Goal: Check status: Check status

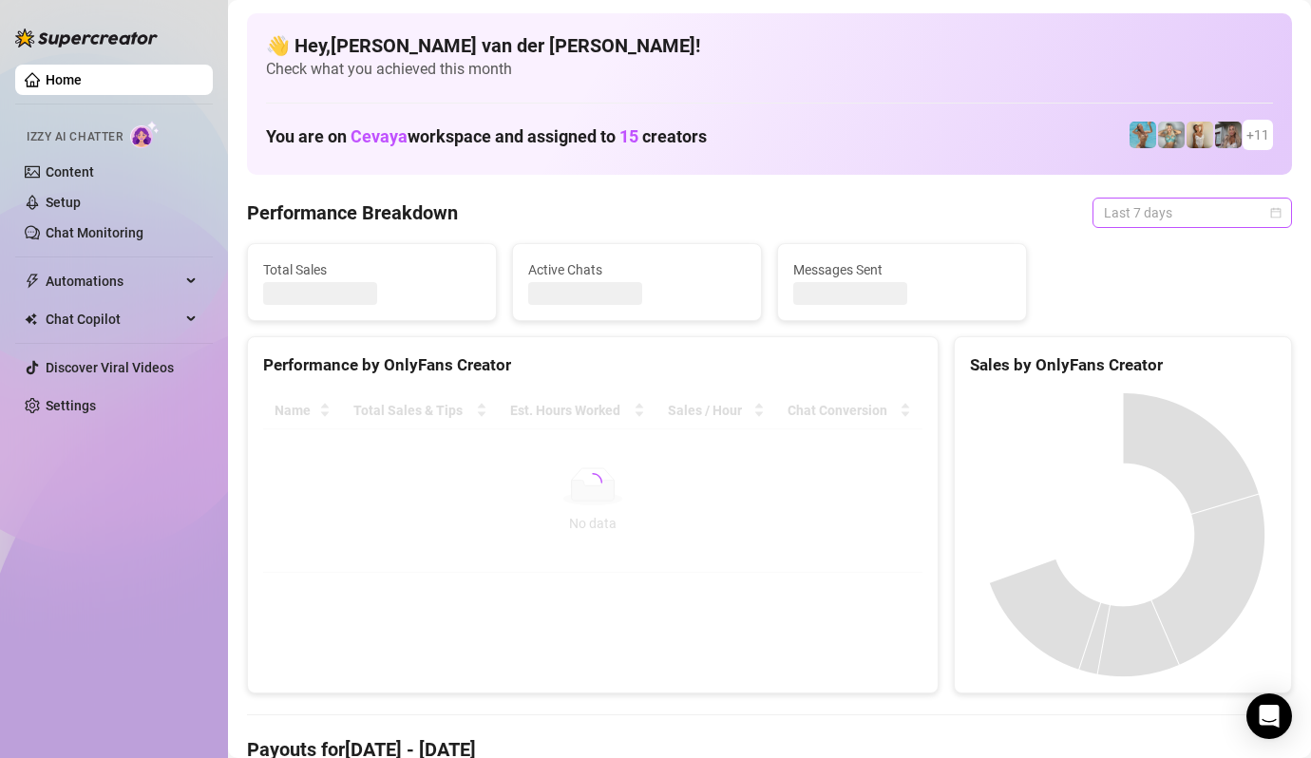
click at [1269, 207] on span "Last 7 days" at bounding box center [1192, 212] width 177 height 28
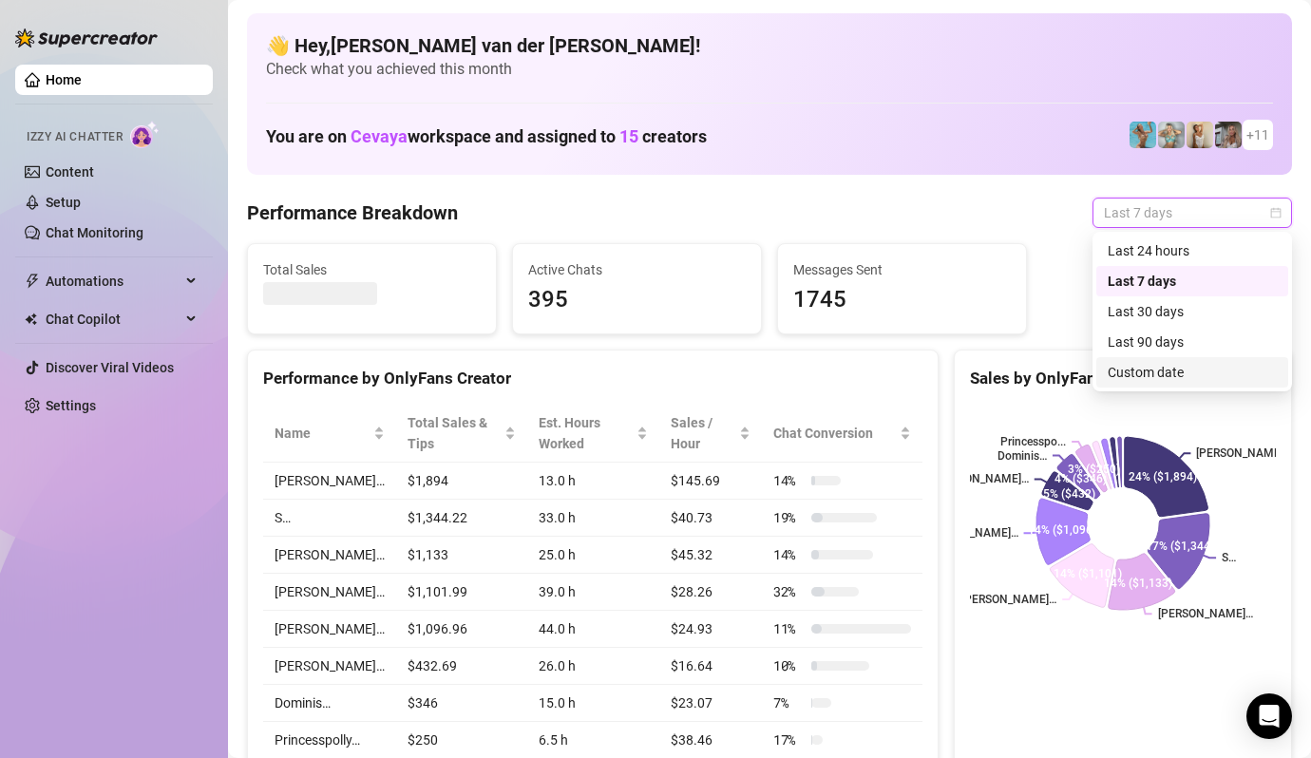
click at [1171, 371] on div "Custom date" at bounding box center [1191, 372] width 169 height 21
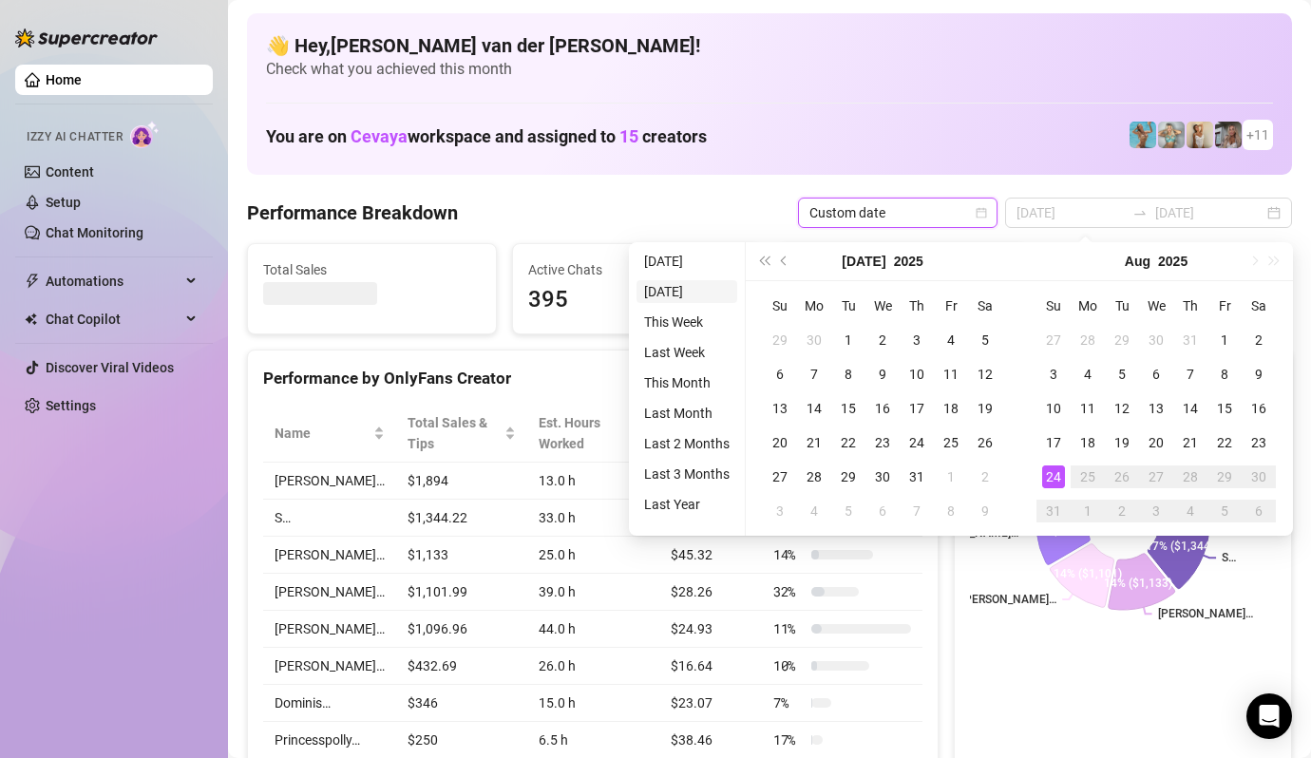
type input "[DATE]"
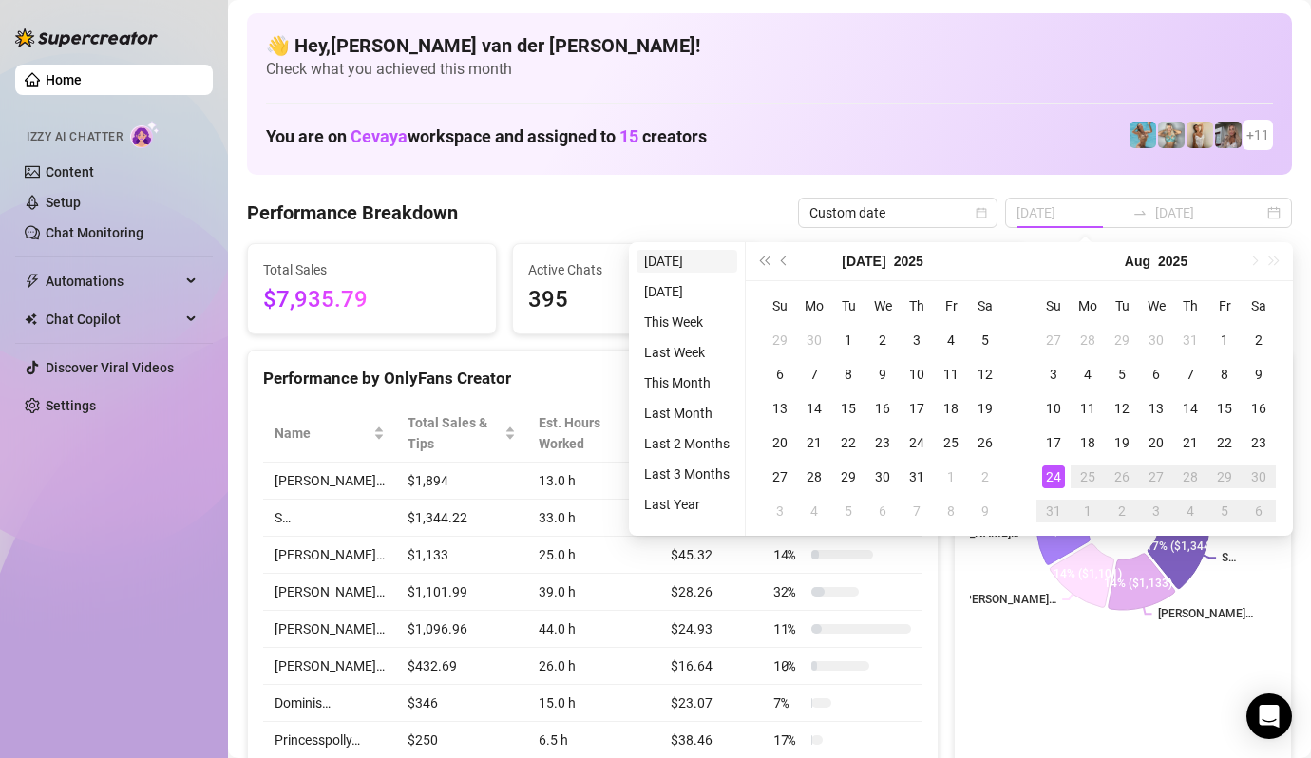
click at [689, 259] on li "[DATE]" at bounding box center [686, 261] width 101 height 23
type input "[DATE]"
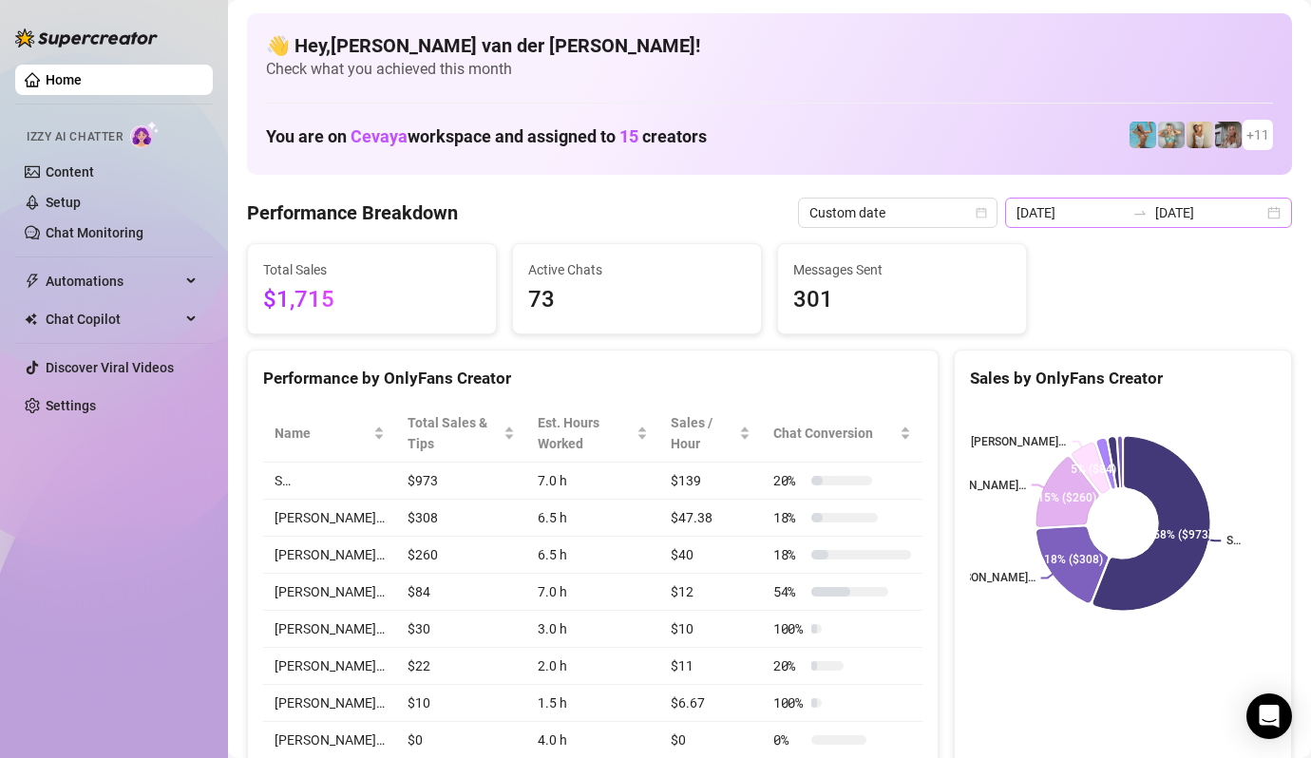
click at [1274, 204] on div "[DATE] [DATE]" at bounding box center [1148, 213] width 287 height 30
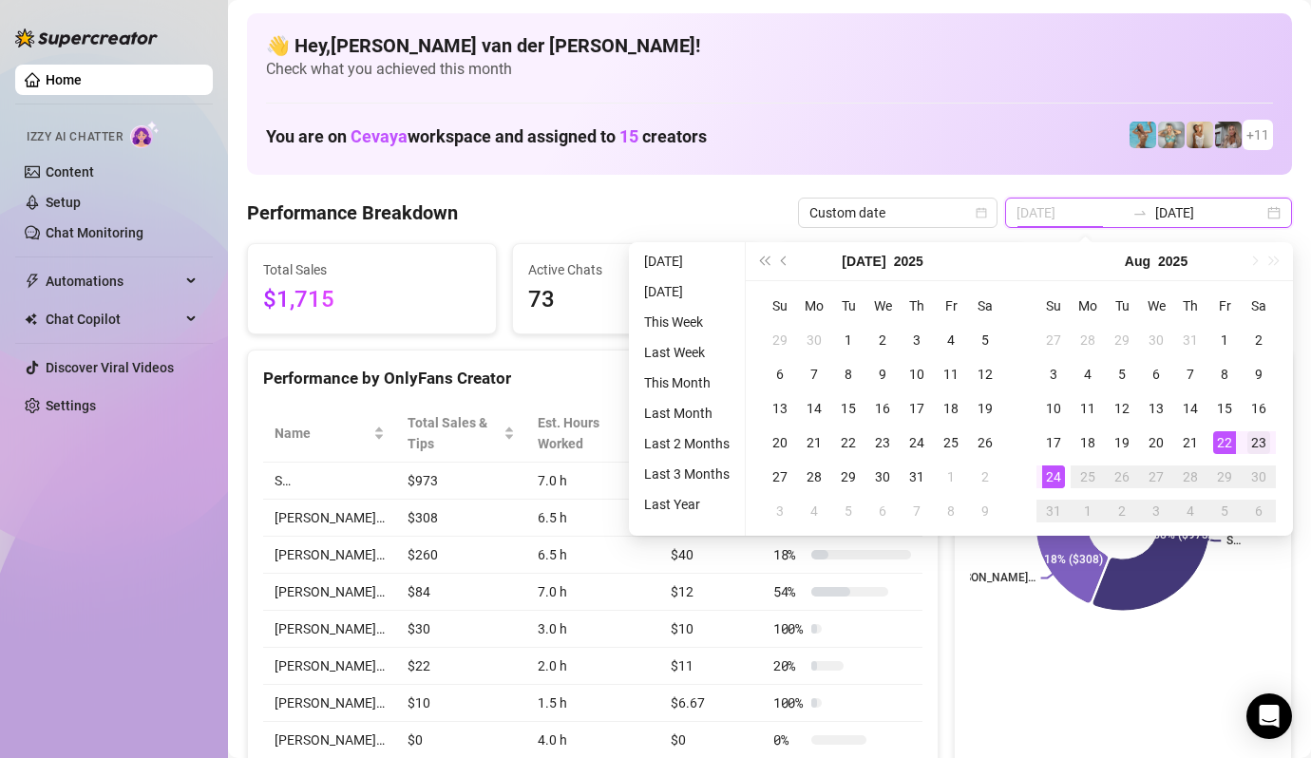
type input "[DATE]"
click at [1253, 442] on div "23" at bounding box center [1258, 442] width 23 height 23
click at [1257, 436] on div "23" at bounding box center [1258, 442] width 23 height 23
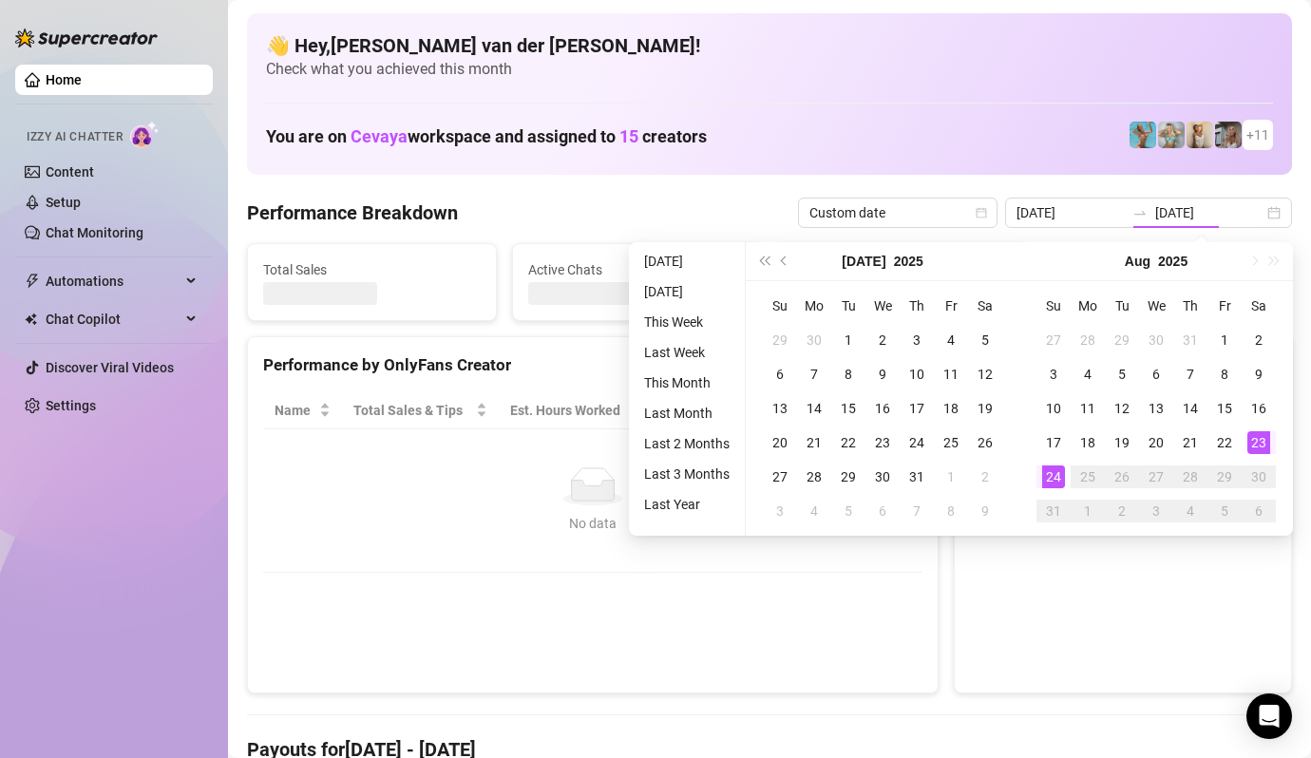
type input "[DATE]"
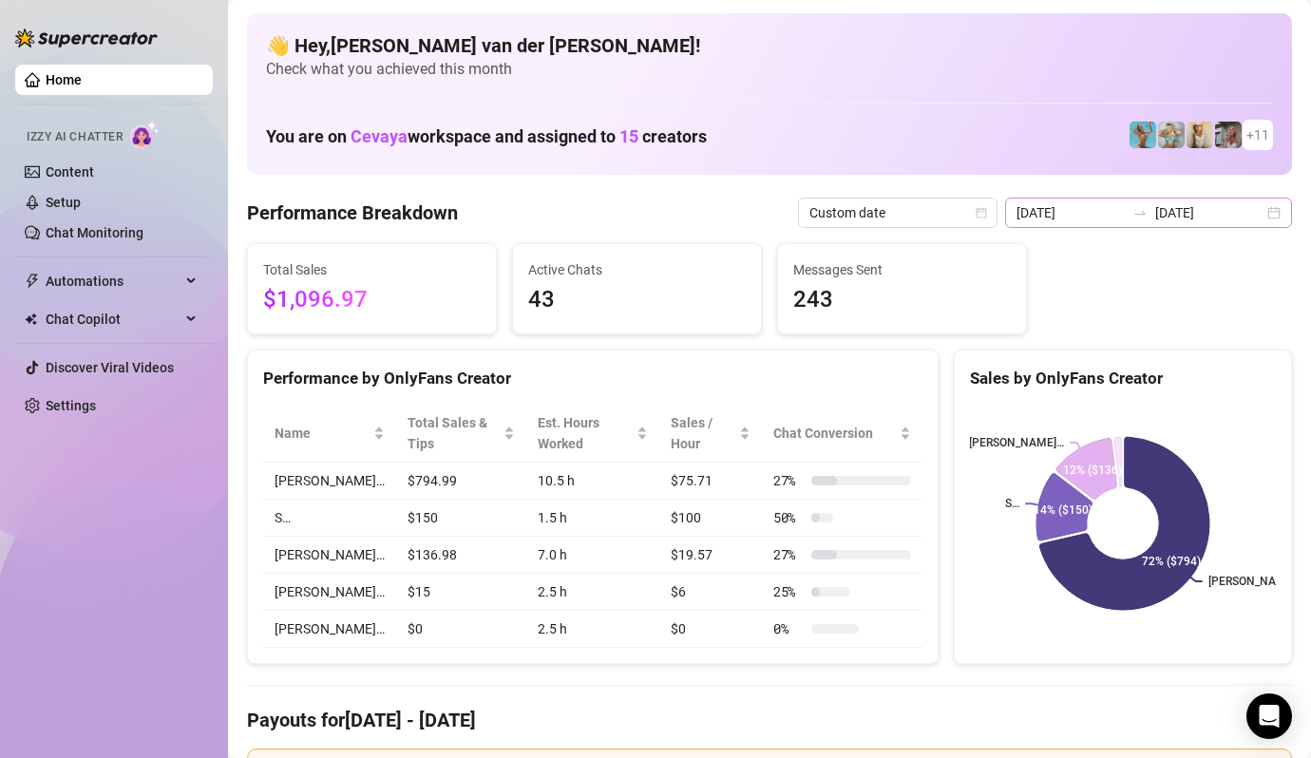
click at [1272, 213] on div "[DATE] [DATE]" at bounding box center [1148, 213] width 287 height 30
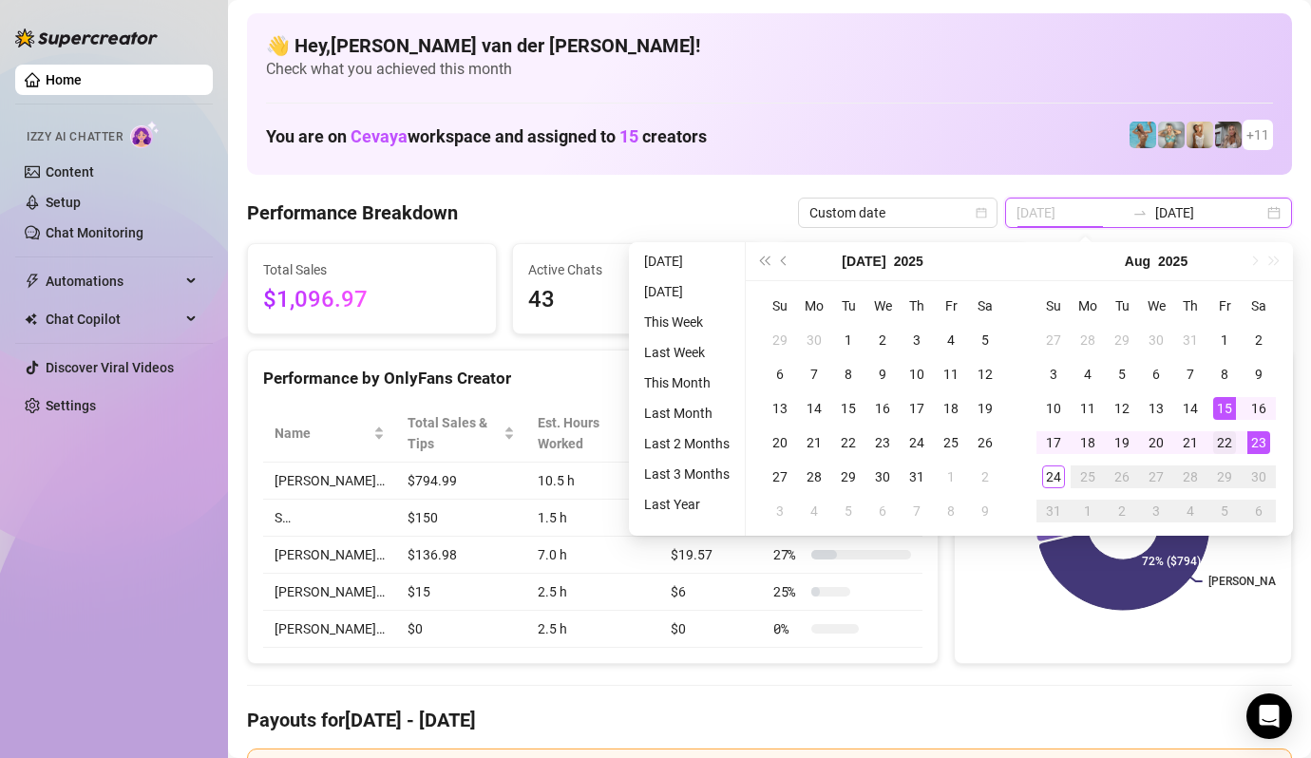
type input "[DATE]"
click at [1221, 432] on div "22" at bounding box center [1224, 442] width 23 height 23
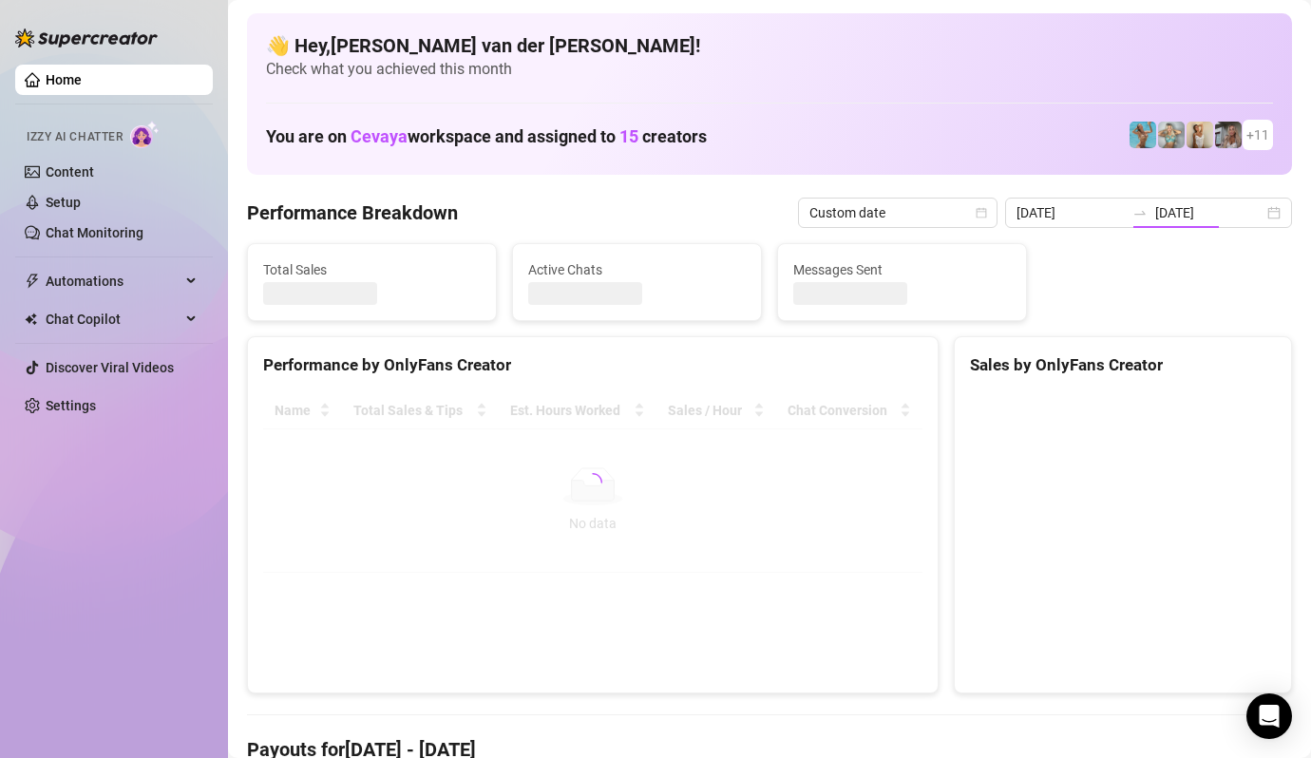
type input "[DATE]"
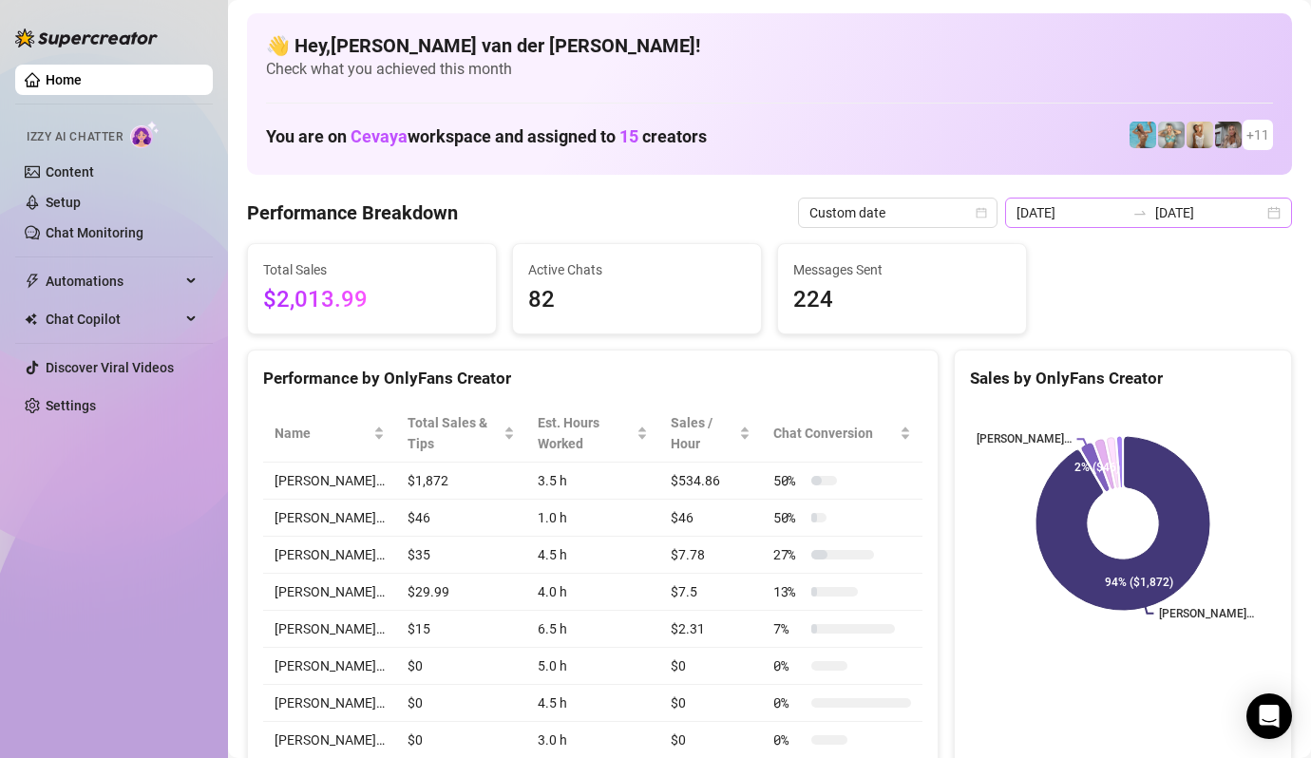
click at [1277, 213] on div "[DATE] [DATE]" at bounding box center [1148, 213] width 287 height 30
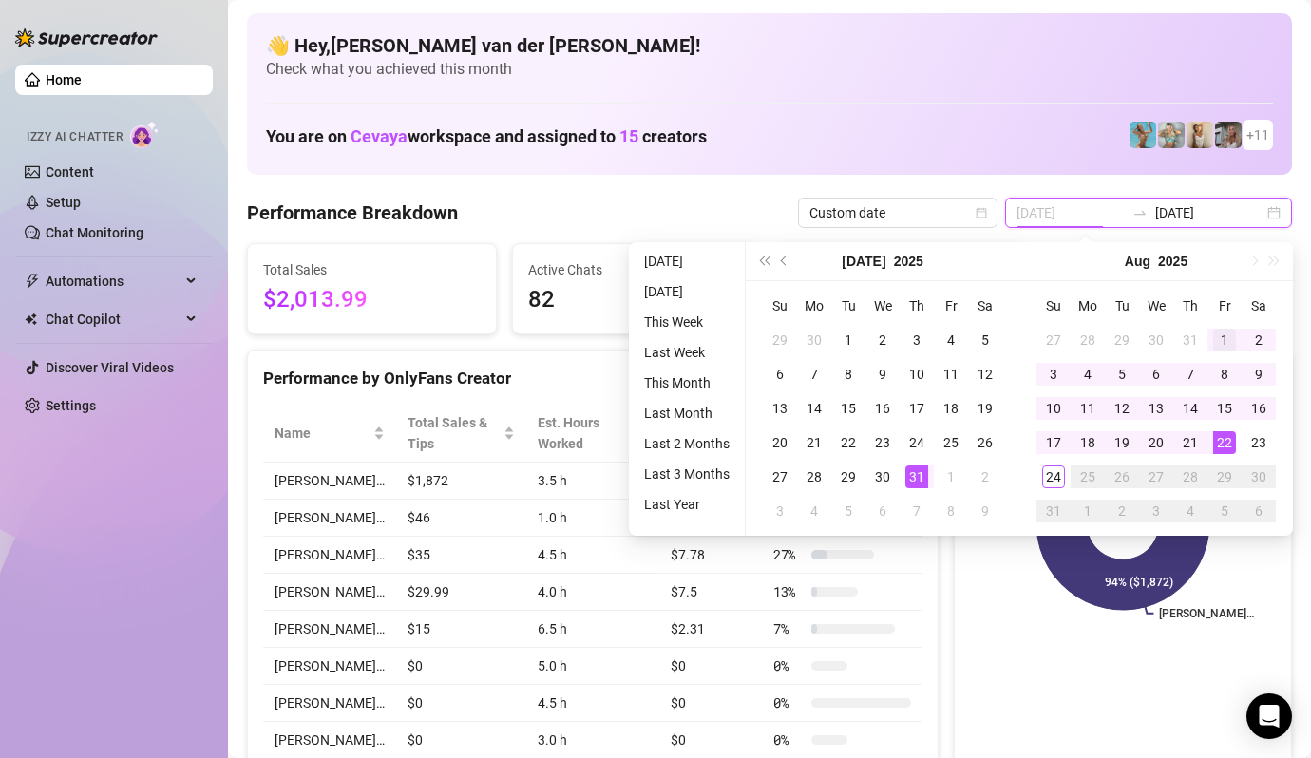
type input "[DATE]"
click at [1219, 335] on div "1" at bounding box center [1224, 340] width 23 height 23
type input "[DATE]"
click at [1050, 470] on div "24" at bounding box center [1053, 476] width 23 height 23
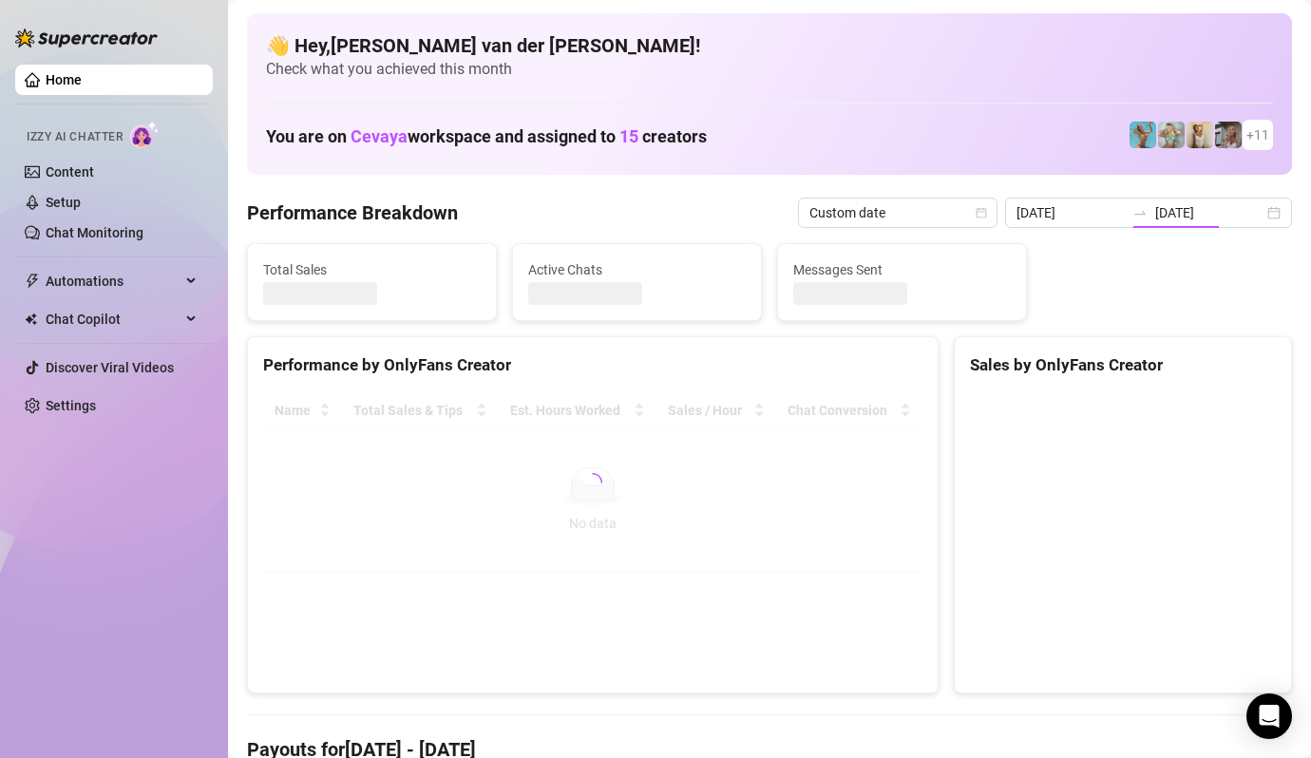
type input "[DATE]"
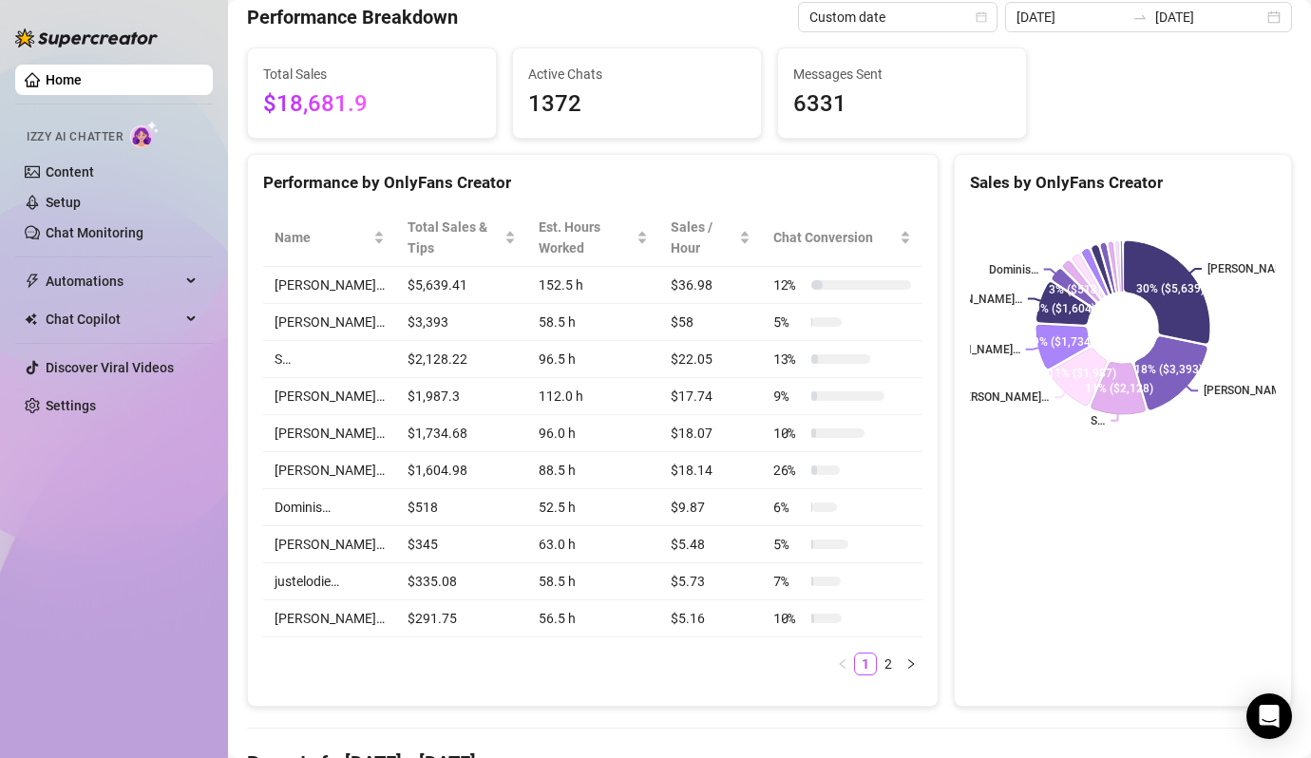
scroll to position [198, 0]
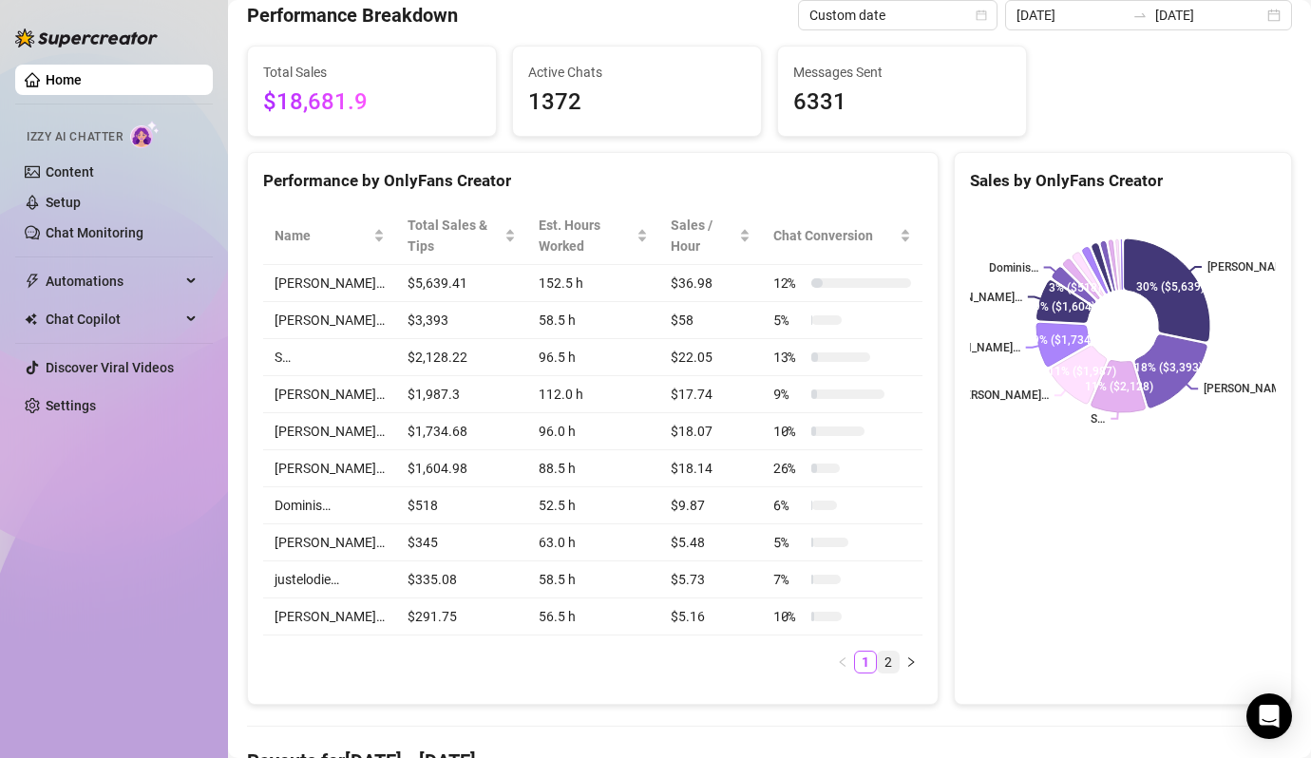
click at [885, 651] on link "2" at bounding box center [888, 661] width 21 height 21
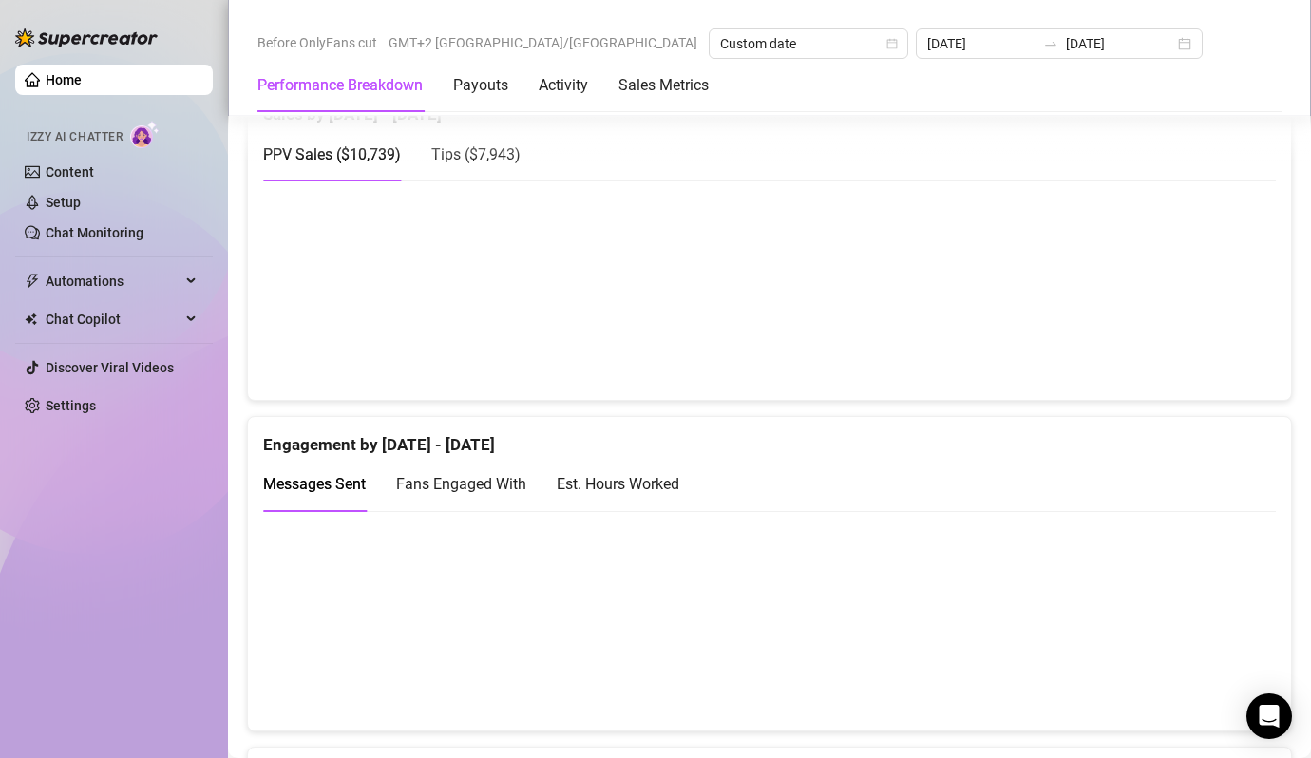
scroll to position [1125, 0]
